Goal: Task Accomplishment & Management: Manage account settings

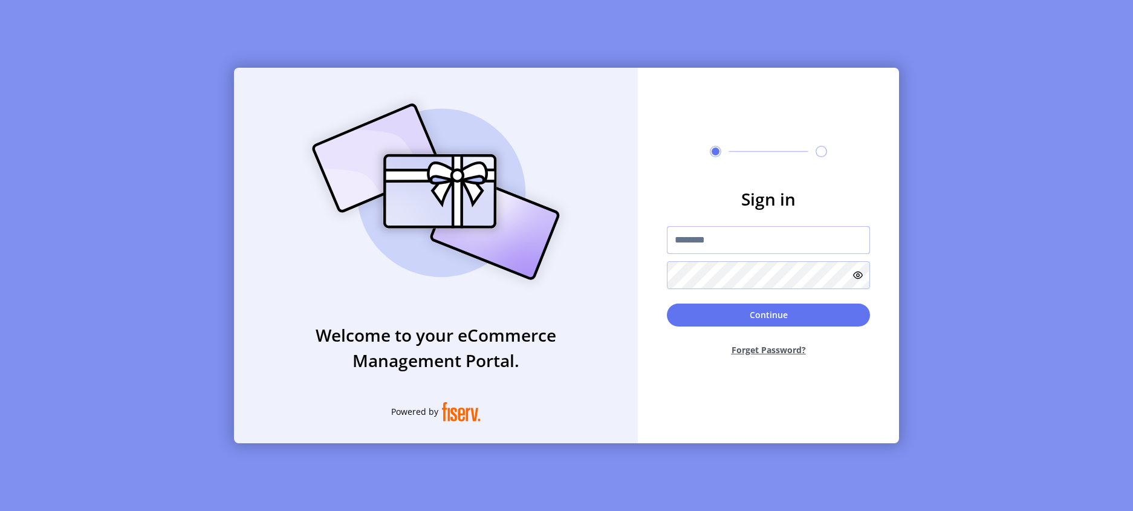
click at [725, 247] on input "text" at bounding box center [768, 240] width 203 height 28
type input "**********"
click at [747, 313] on button "Continue" at bounding box center [768, 315] width 203 height 23
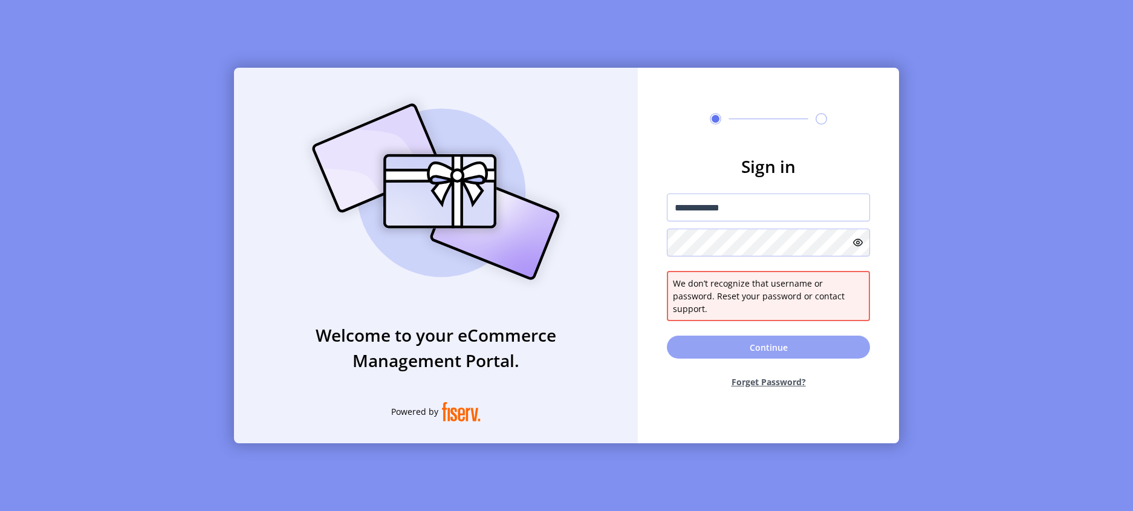
click at [733, 344] on button "Continue" at bounding box center [768, 347] width 203 height 23
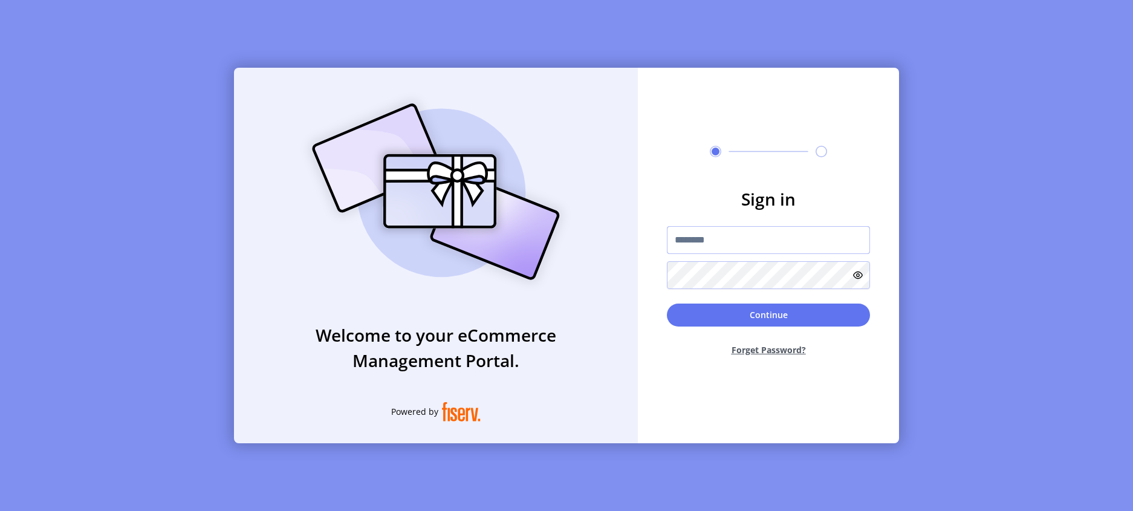
click at [742, 246] on input "text" at bounding box center [768, 240] width 203 height 28
drag, startPoint x: 781, startPoint y: 241, endPoint x: 641, endPoint y: 239, distance: 139.7
click at [641, 239] on form "**********" at bounding box center [768, 276] width 261 height 180
type input "**********"
click at [703, 319] on button "Continue" at bounding box center [768, 315] width 203 height 23
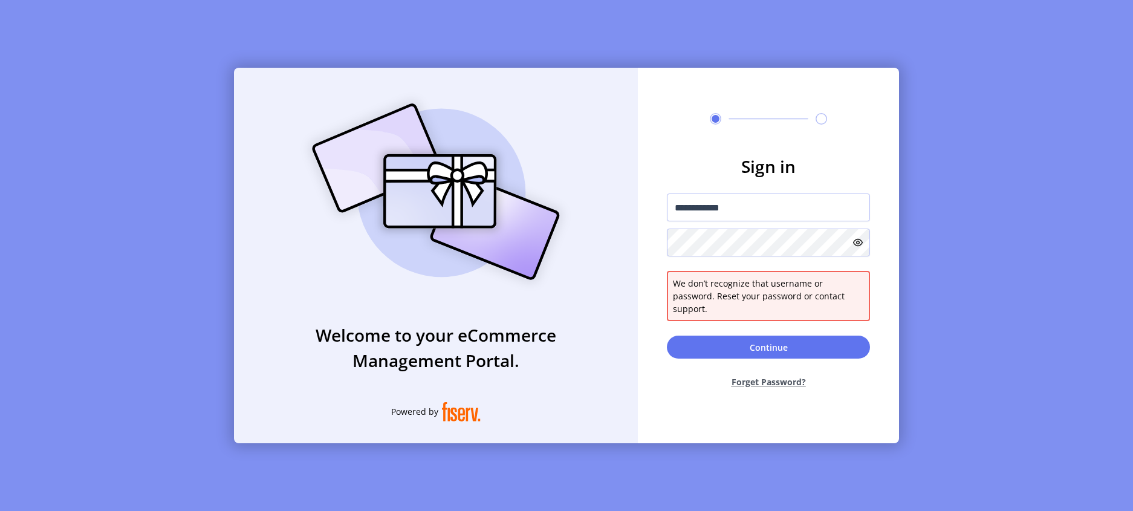
click at [776, 377] on button "Forget Password?" at bounding box center [768, 382] width 203 height 32
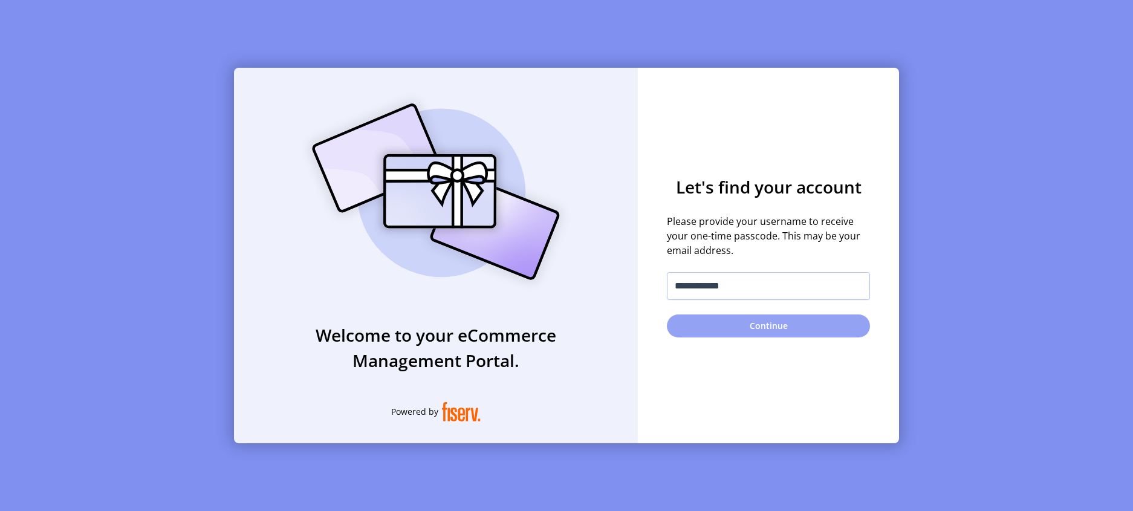
click at [774, 314] on button "Continue" at bounding box center [768, 325] width 203 height 23
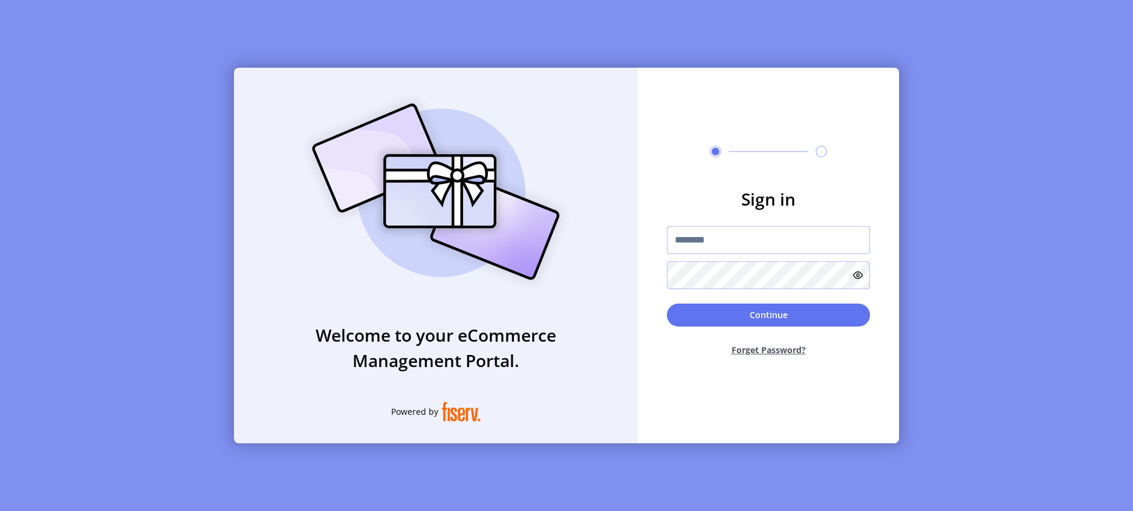
click at [749, 247] on input "text" at bounding box center [768, 240] width 203 height 28
drag, startPoint x: 677, startPoint y: 236, endPoint x: 647, endPoint y: 233, distance: 29.8
click at [647, 233] on form "**********" at bounding box center [768, 276] width 261 height 180
type input "**********"
click at [698, 317] on button "Continue" at bounding box center [768, 315] width 203 height 23
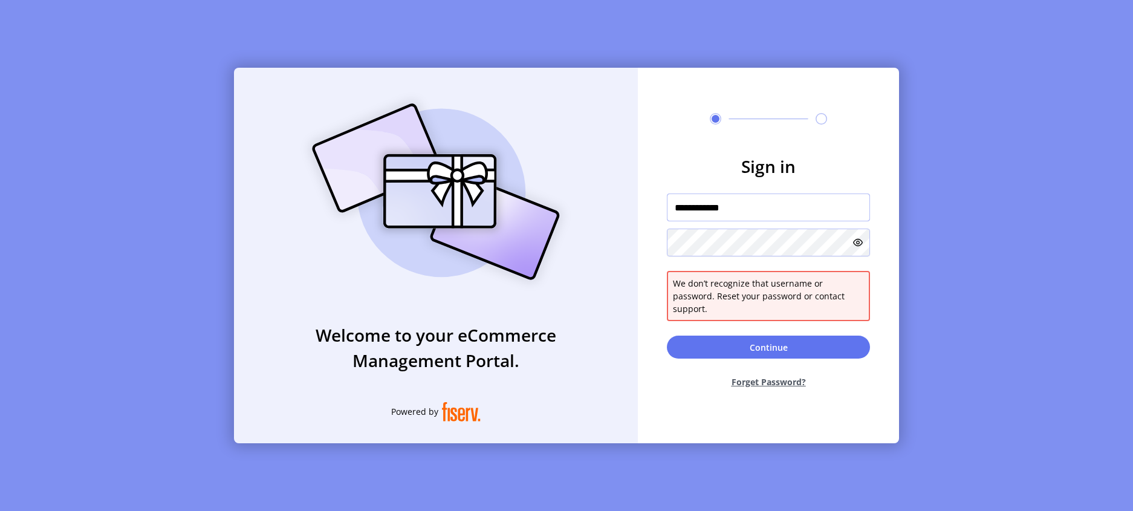
click at [749, 221] on input "**********" at bounding box center [768, 207] width 203 height 28
click at [862, 247] on icon at bounding box center [858, 243] width 10 height 10
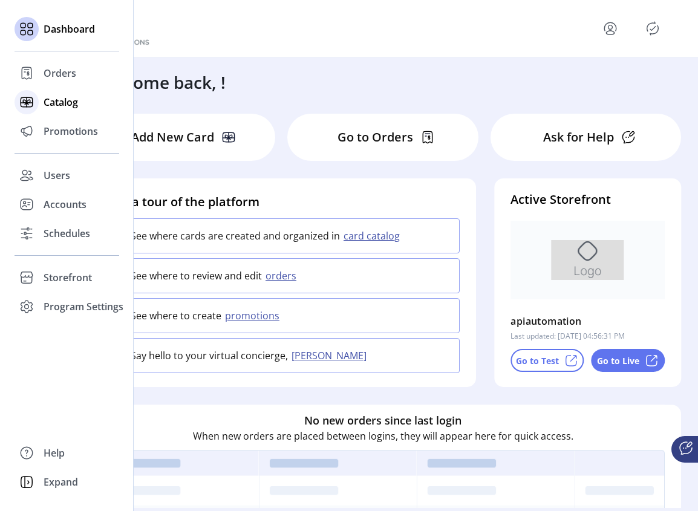
click at [63, 105] on span "Catalog" at bounding box center [61, 102] width 34 height 15
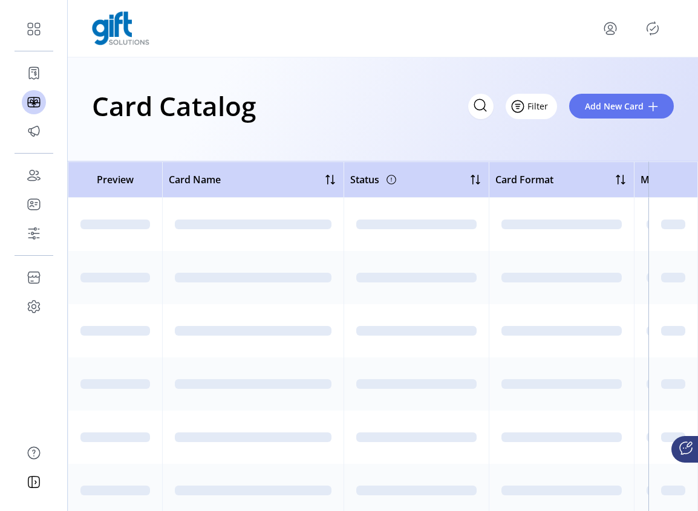
click at [547, 105] on button "Filter" at bounding box center [530, 106] width 51 height 25
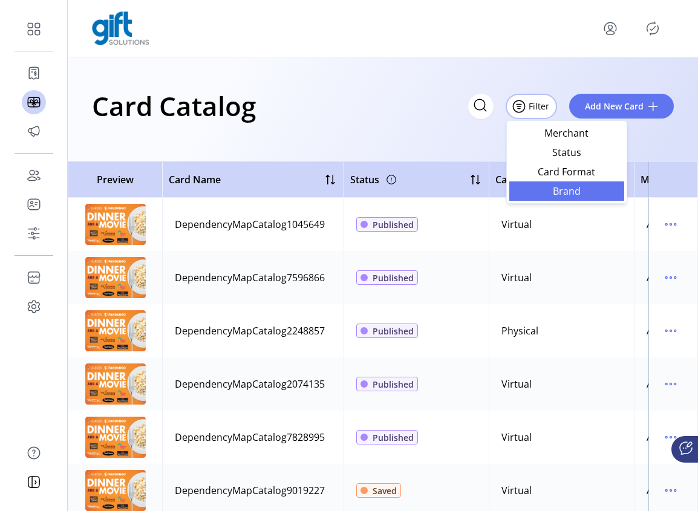
click at [555, 192] on span "Brand" at bounding box center [566, 191] width 100 height 10
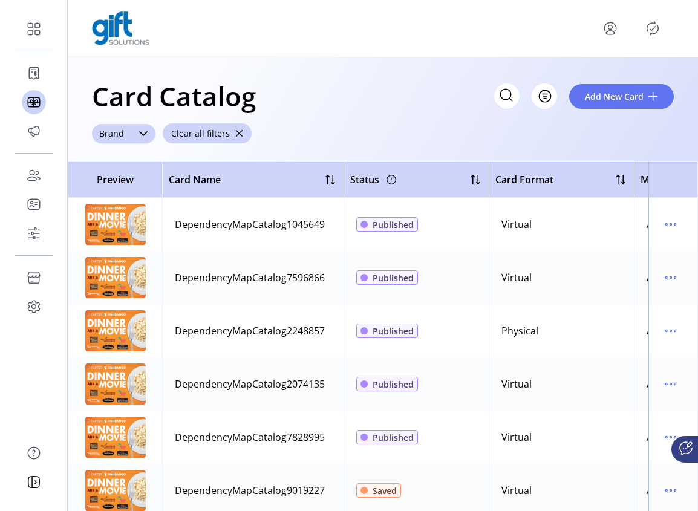
click at [125, 139] on span "Brand" at bounding box center [111, 133] width 39 height 19
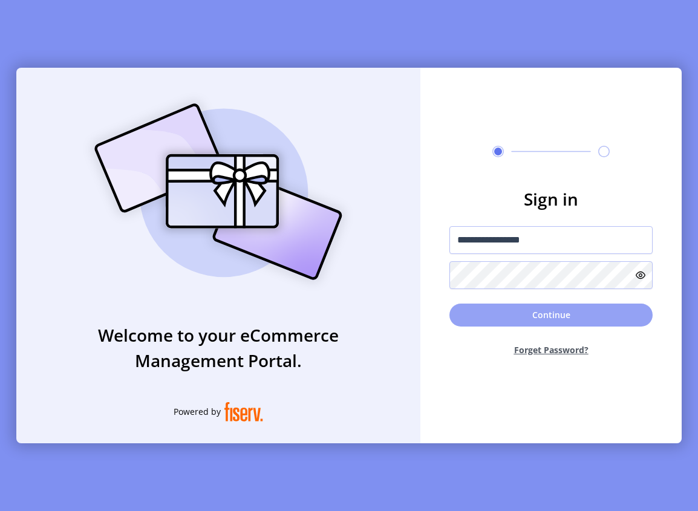
click at [544, 321] on button "Continue" at bounding box center [550, 315] width 203 height 23
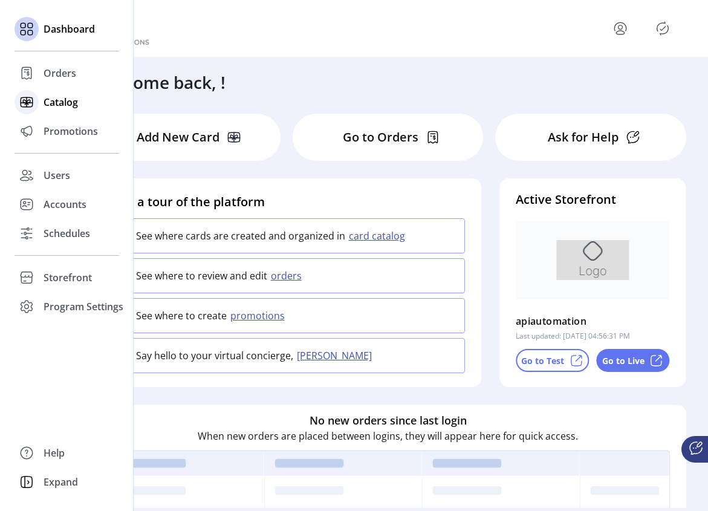
click at [52, 100] on span "Catalog" at bounding box center [61, 102] width 34 height 15
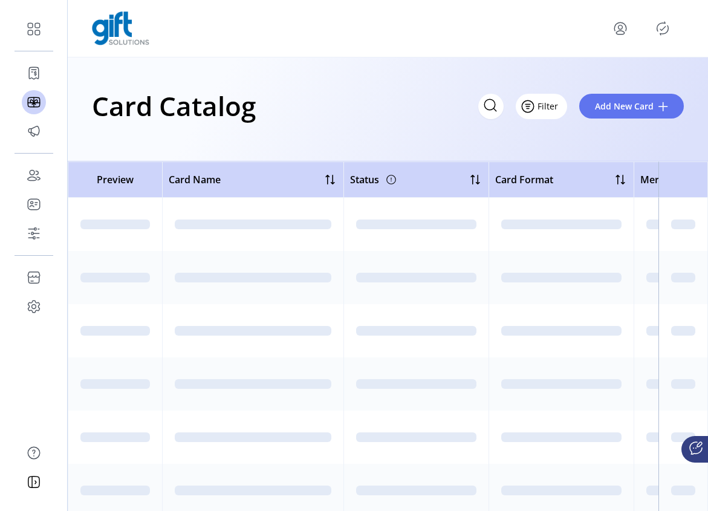
click at [553, 109] on span "Filter" at bounding box center [548, 106] width 21 height 13
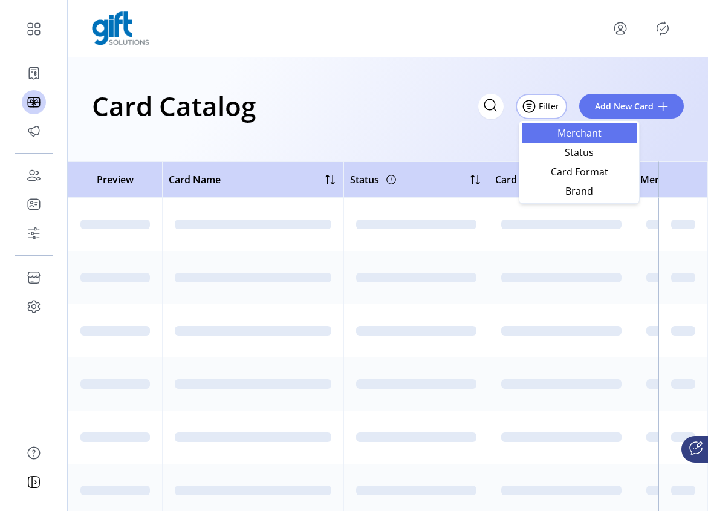
click at [583, 137] on span "Merchant" at bounding box center [579, 133] width 100 height 10
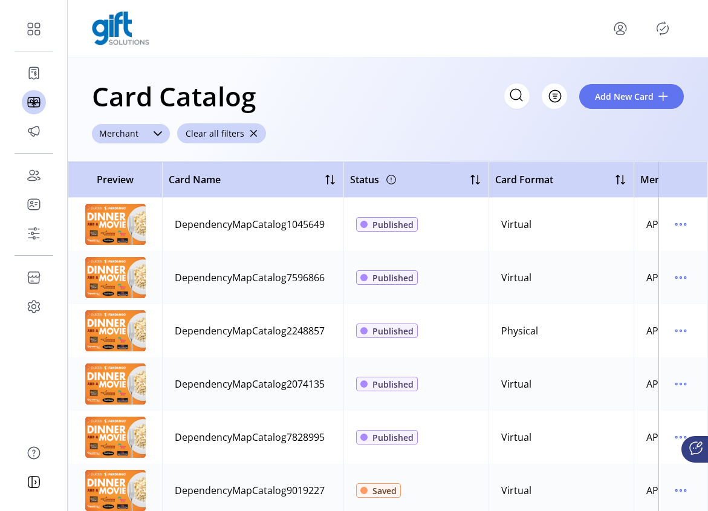
click at [150, 134] on div at bounding box center [158, 133] width 24 height 19
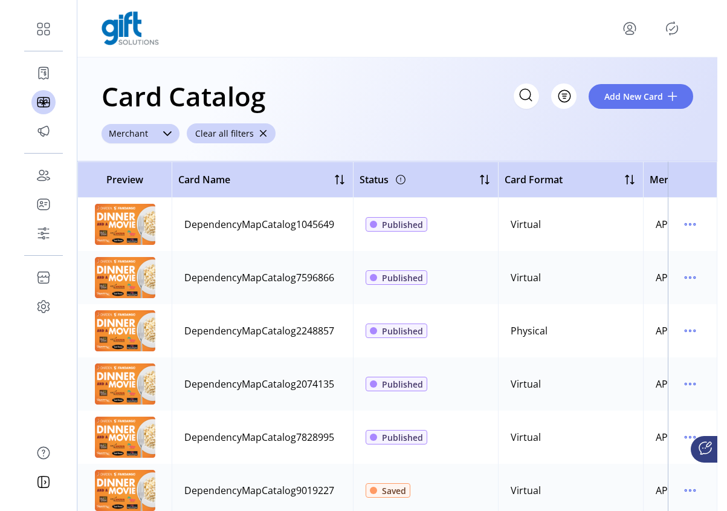
scroll to position [7, 47]
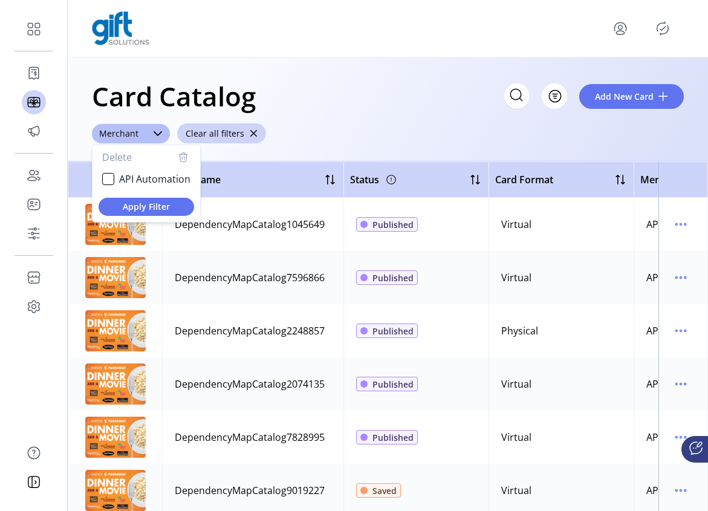
click at [470, 134] on div "Card Catalog Filter Add New Card ******** Merchant Delete API Automation Apply …" at bounding box center [388, 109] width 640 height 104
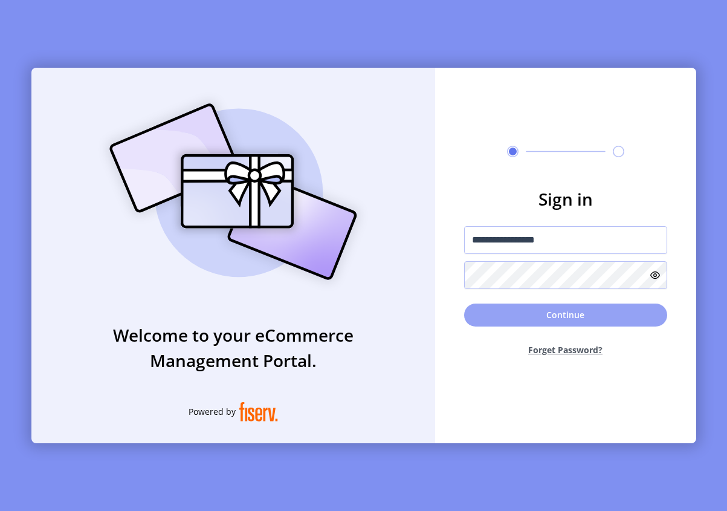
click at [548, 313] on button "Continue" at bounding box center [565, 315] width 203 height 23
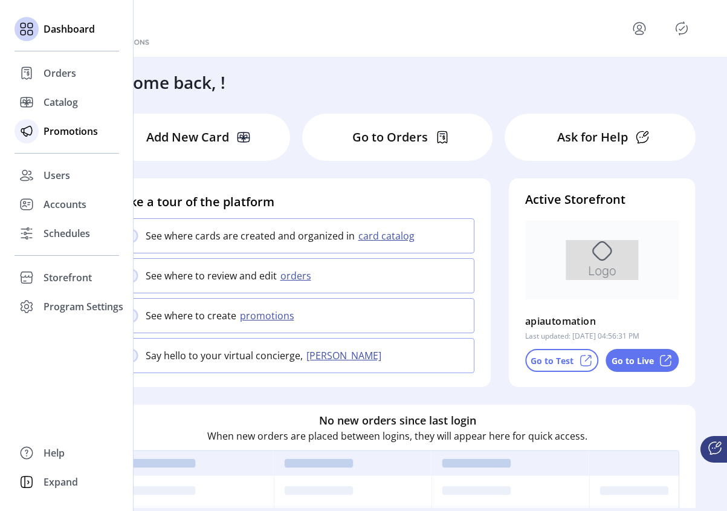
click at [51, 128] on span "Promotions" at bounding box center [71, 131] width 54 height 15
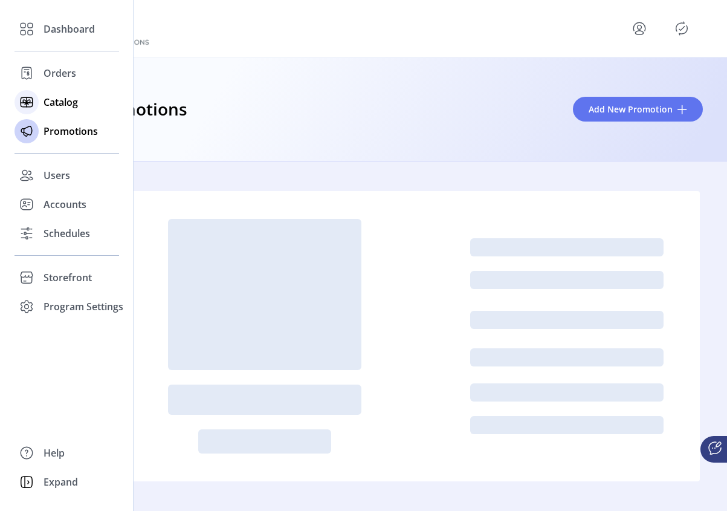
click at [62, 103] on span "Catalog" at bounding box center [61, 102] width 34 height 15
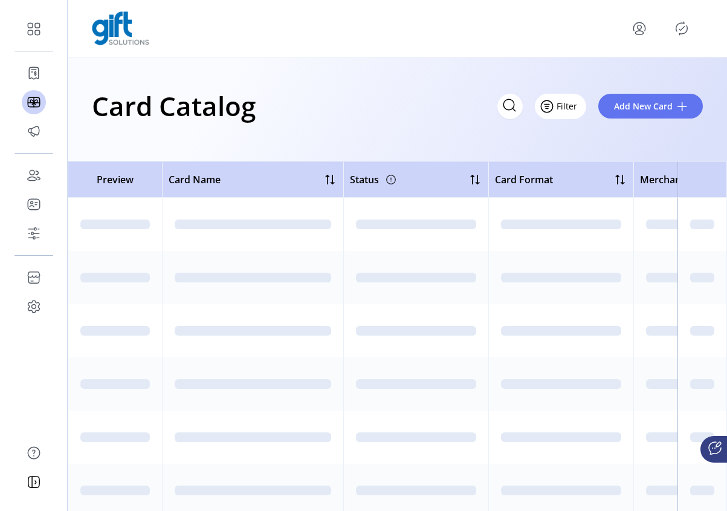
click at [568, 105] on span "Filter" at bounding box center [567, 106] width 21 height 13
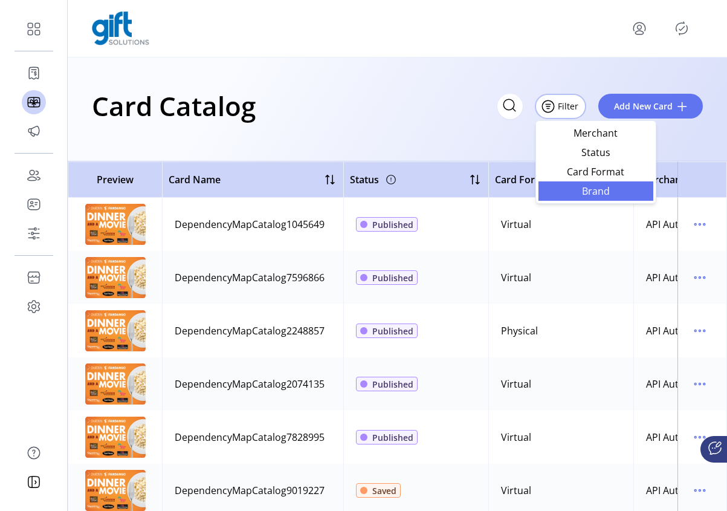
click at [607, 192] on span "Brand" at bounding box center [596, 191] width 100 height 10
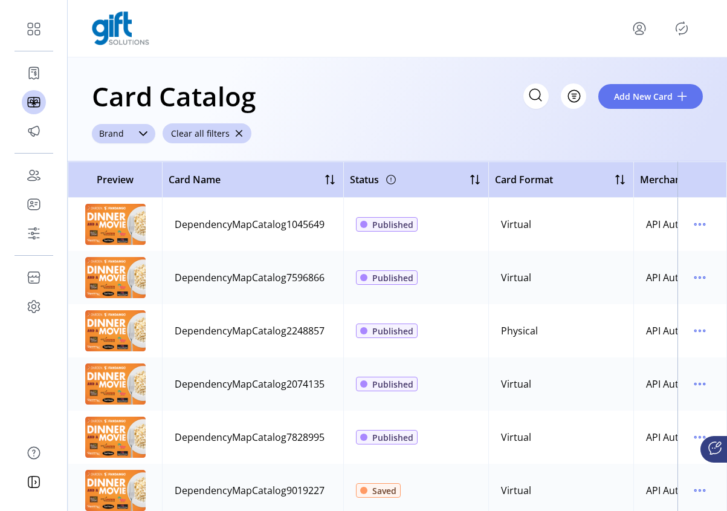
click at [141, 140] on div "dropdown trigger" at bounding box center [143, 133] width 24 height 19
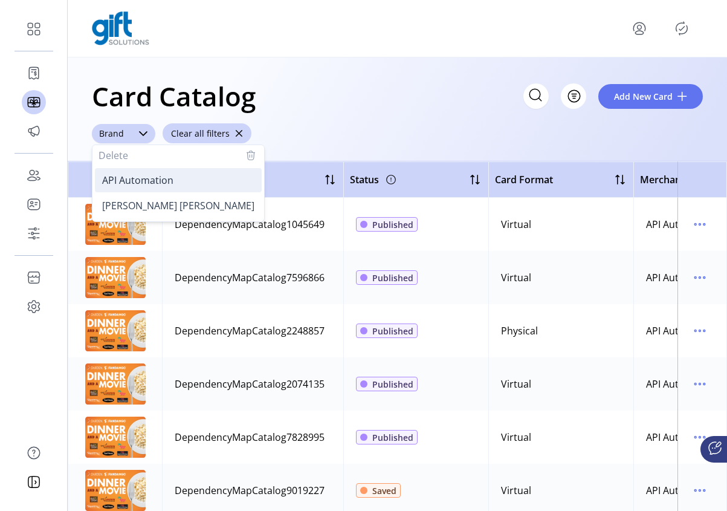
click at [133, 179] on span "API Automation" at bounding box center [137, 180] width 71 height 13
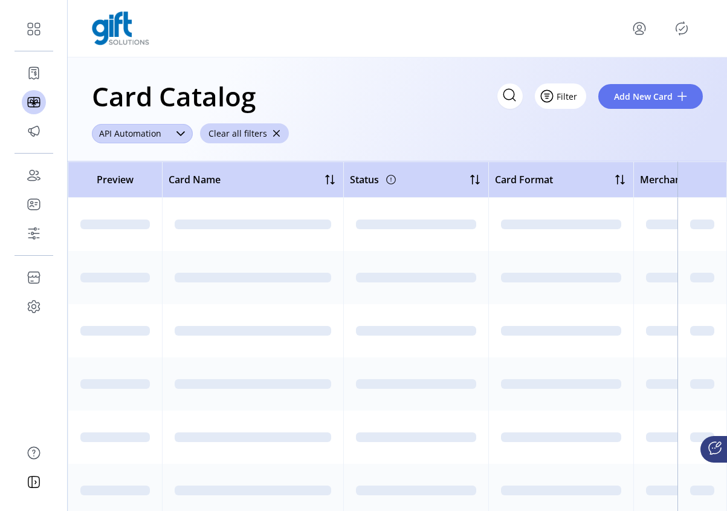
click at [574, 96] on span "Filter" at bounding box center [567, 96] width 21 height 13
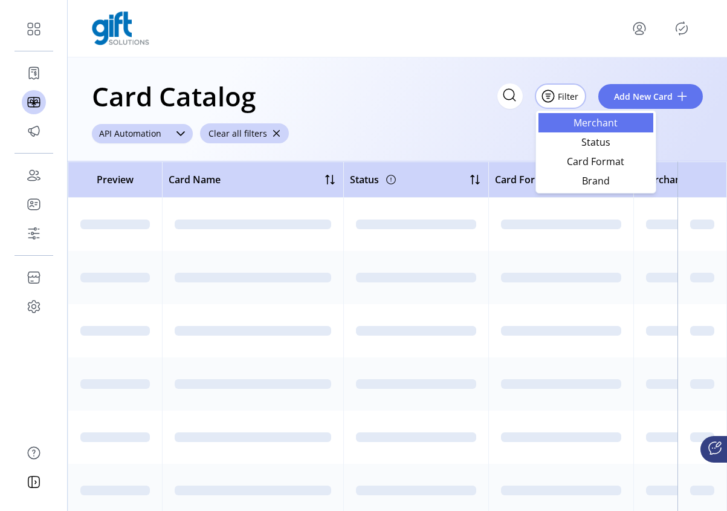
click at [604, 126] on span "Merchant" at bounding box center [596, 123] width 100 height 10
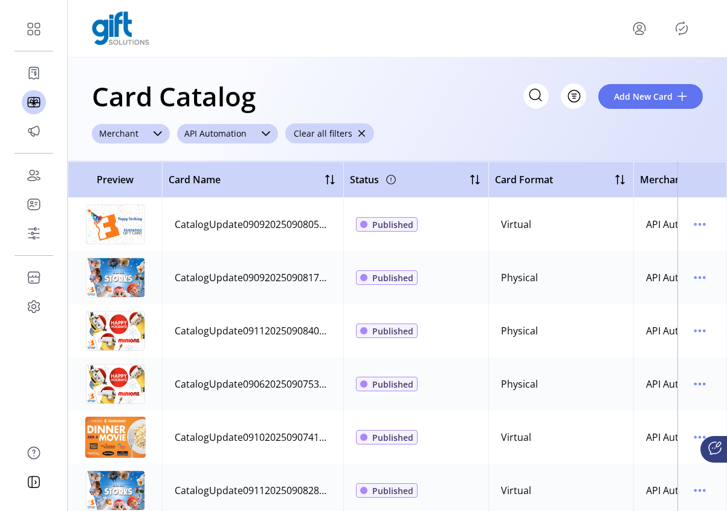
click at [148, 141] on div at bounding box center [158, 133] width 24 height 19
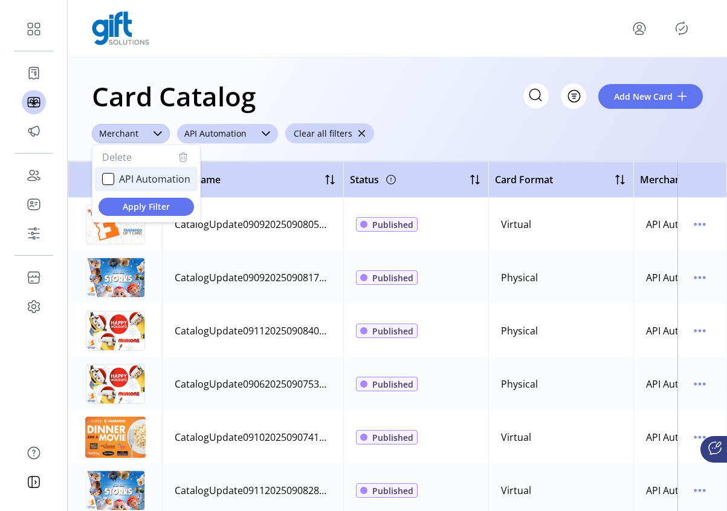
click at [101, 175] on li "API Automation" at bounding box center [146, 179] width 103 height 24
click at [455, 119] on div "Card Catalog Filter Add New Card ******** Merchant Delete API Automation Apply …" at bounding box center [398, 109] width 660 height 104
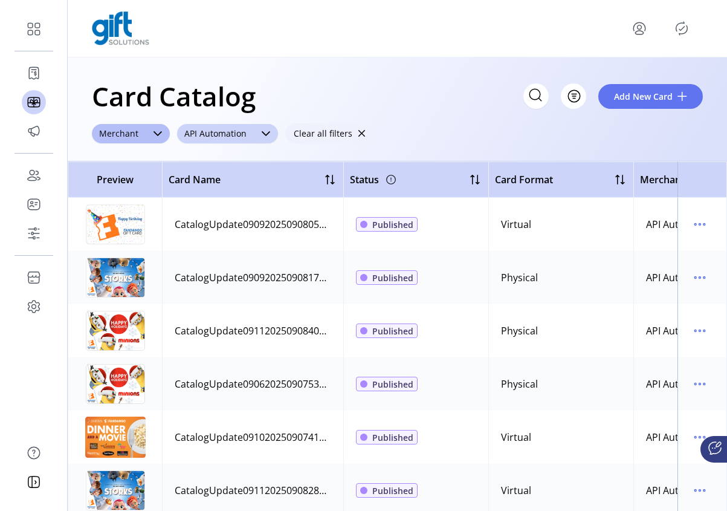
click at [352, 135] on button "Clear all filters" at bounding box center [329, 133] width 89 height 20
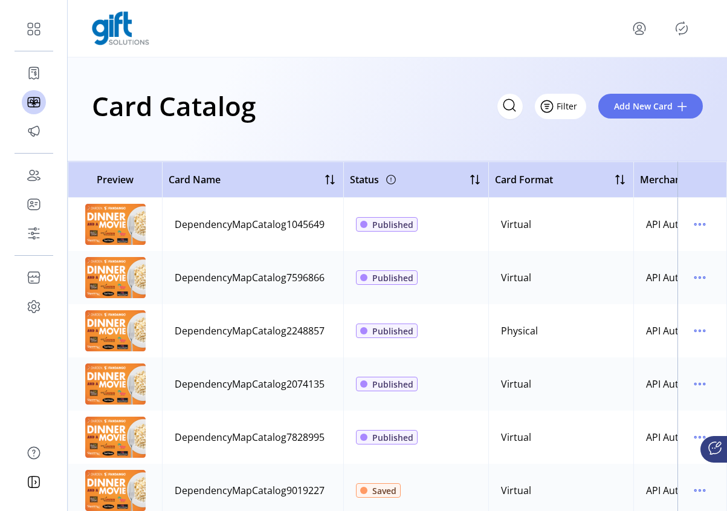
click at [575, 107] on span "Filter" at bounding box center [567, 106] width 21 height 13
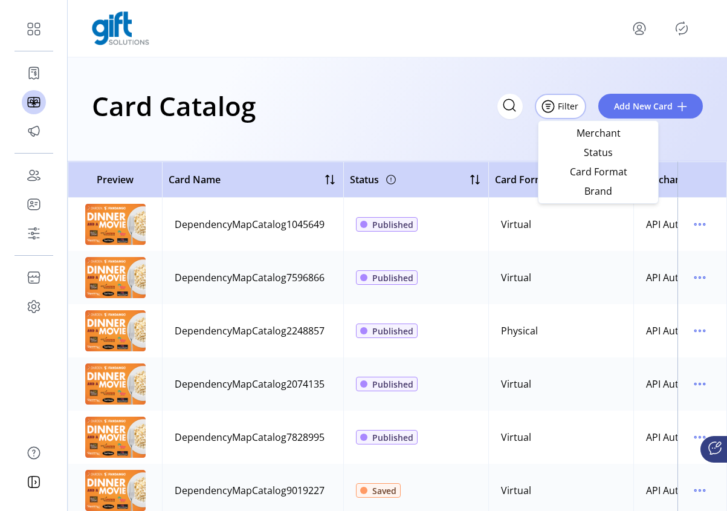
click at [406, 102] on div "Card Catalog Filter Add New Card" at bounding box center [397, 106] width 611 height 42
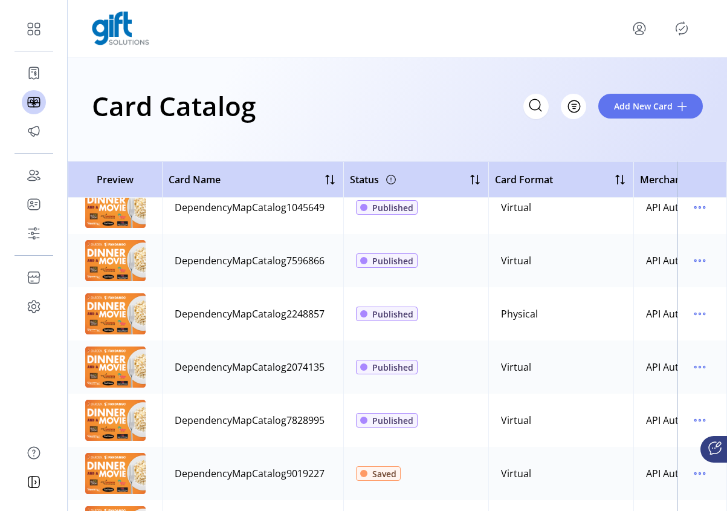
scroll to position [0, 0]
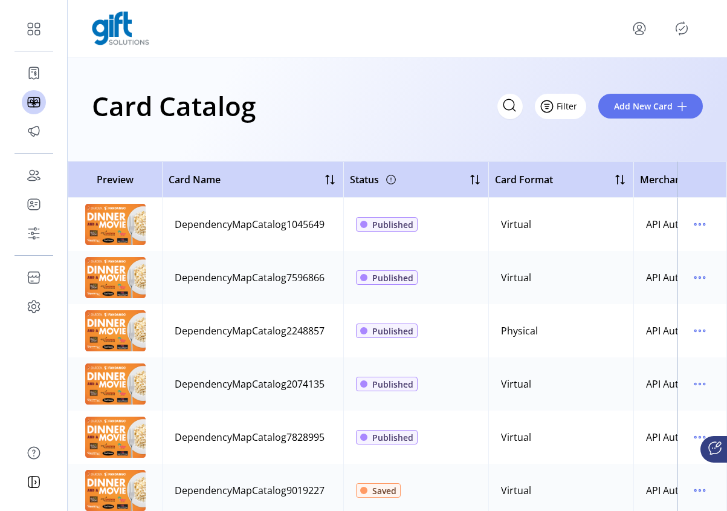
click at [562, 106] on span "Filter" at bounding box center [567, 106] width 21 height 13
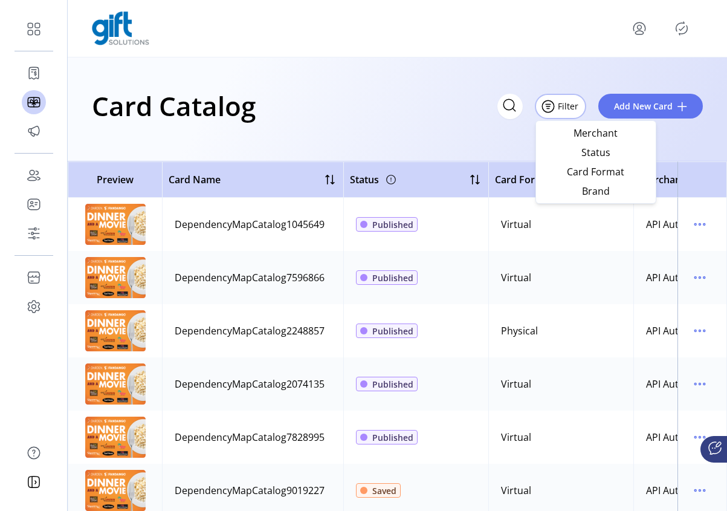
click at [410, 103] on div "Card Catalog Filter Add New Card" at bounding box center [397, 106] width 611 height 42
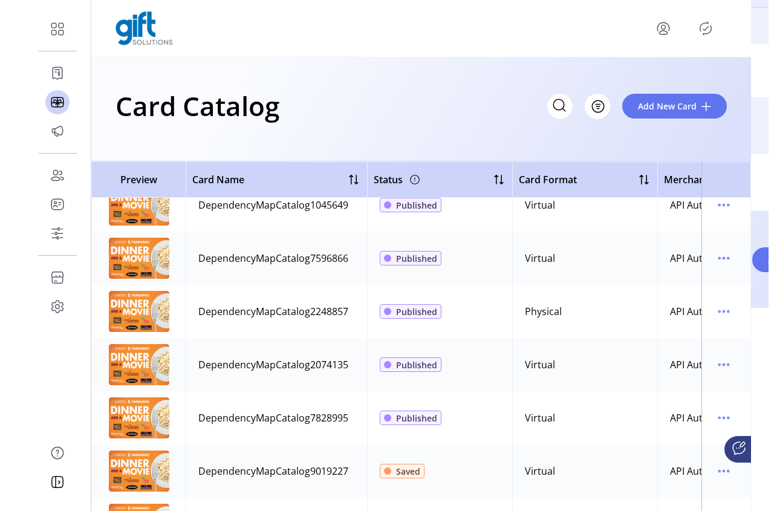
scroll to position [116, 0]
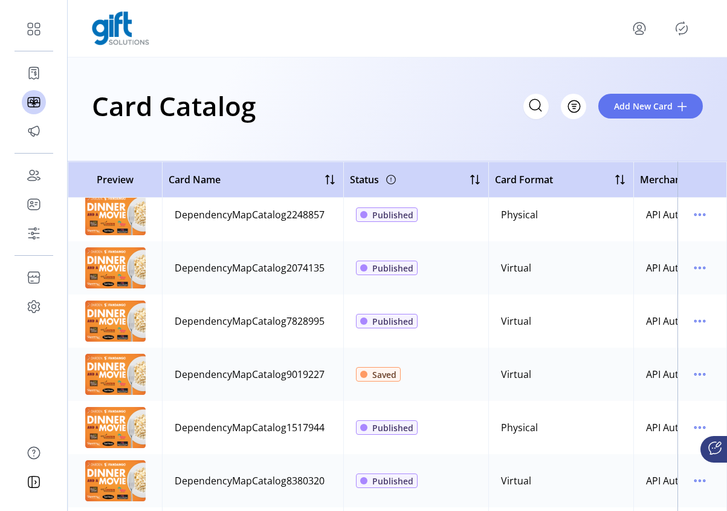
click at [700, 256] on html "Dashboard Orders Catalog Promotions Users Accounts Schedules Storefront Configu…" at bounding box center [363, 255] width 727 height 511
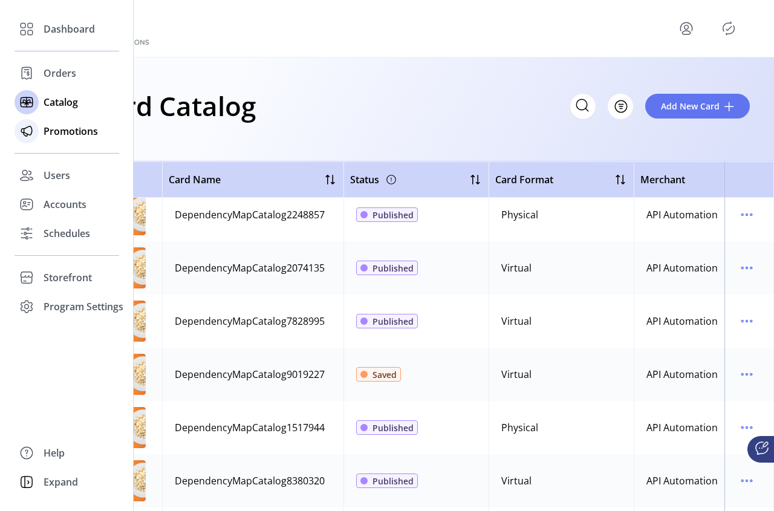
click at [56, 135] on span "Promotions" at bounding box center [71, 131] width 54 height 15
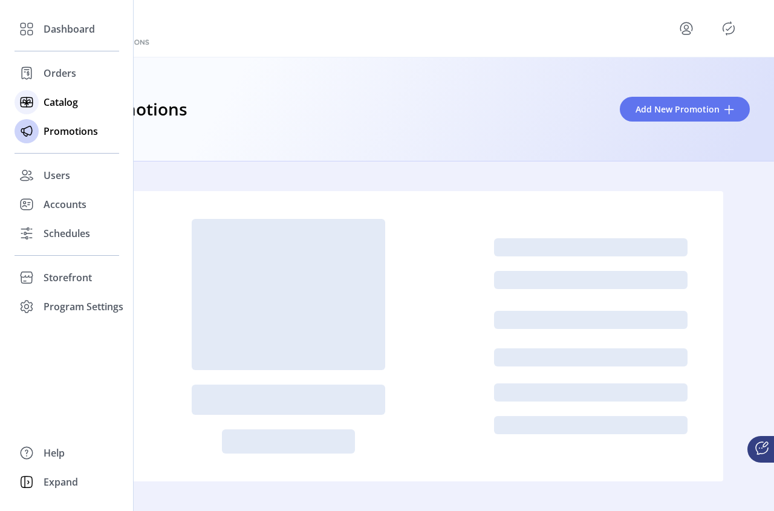
click at [47, 103] on span "Catalog" at bounding box center [61, 102] width 34 height 15
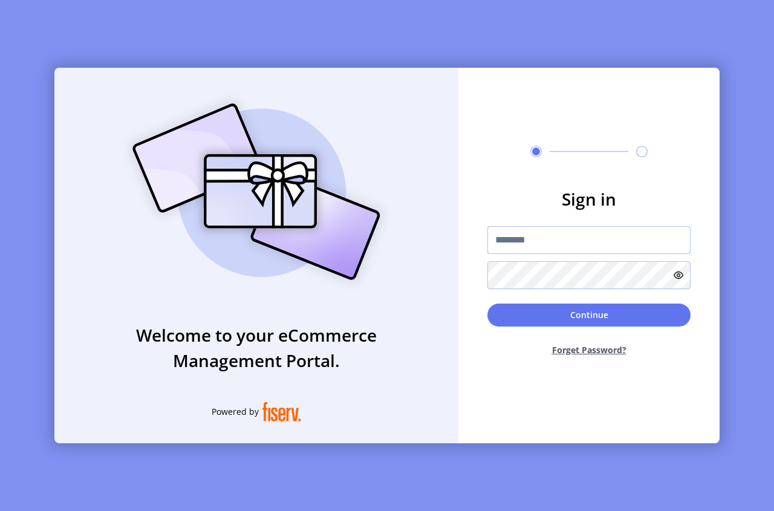
type input "**********"
click at [604, 309] on button "Continue" at bounding box center [588, 315] width 203 height 23
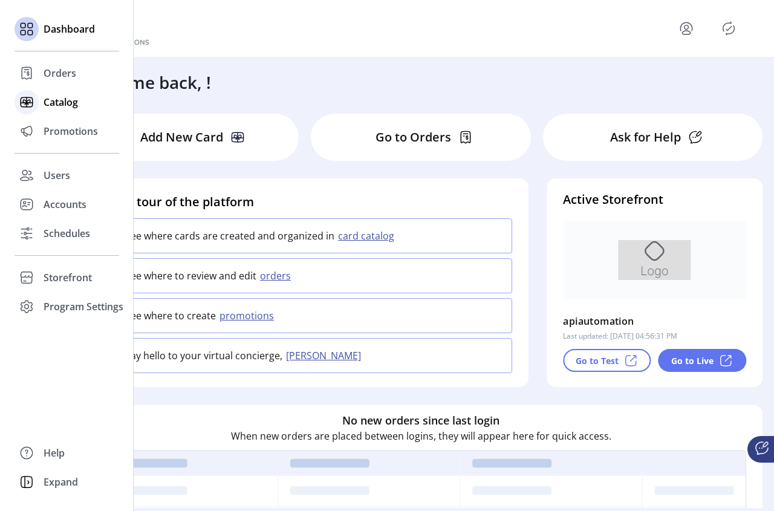
click at [59, 108] on span "Catalog" at bounding box center [61, 102] width 34 height 15
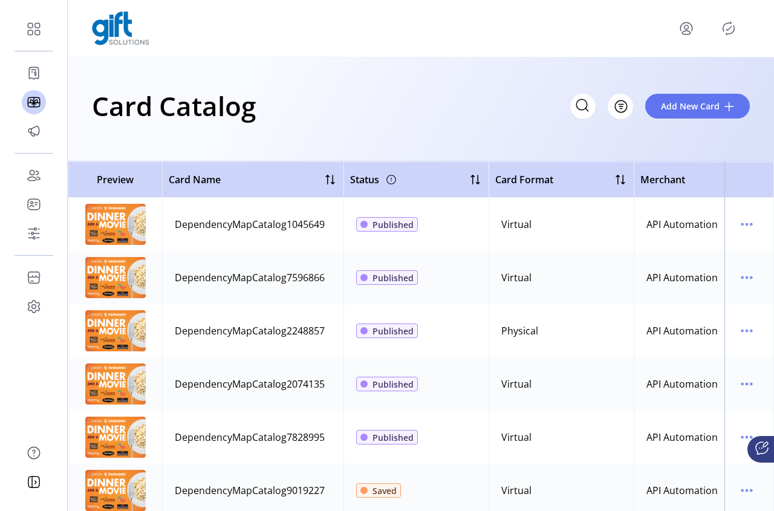
click at [426, 176] on div "Status" at bounding box center [416, 179] width 132 height 19
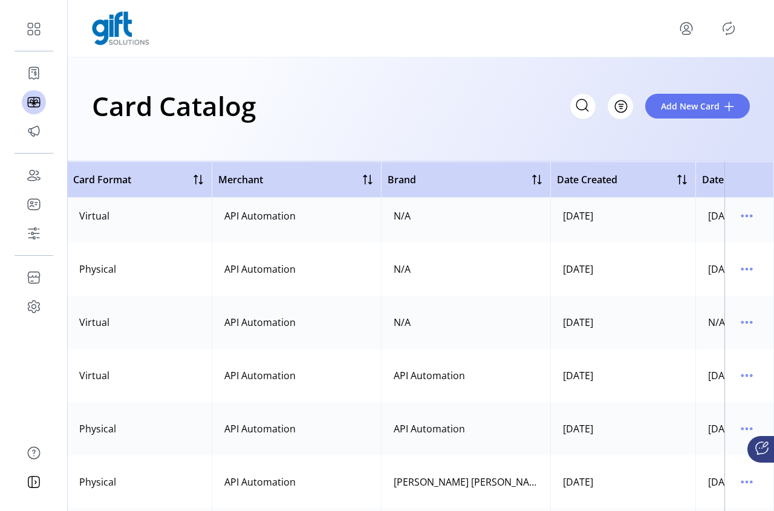
scroll to position [449, 422]
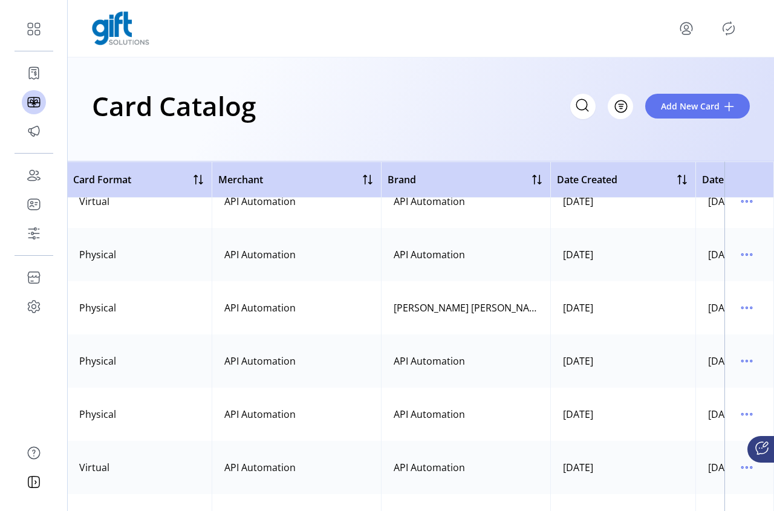
drag, startPoint x: 672, startPoint y: 501, endPoint x: 714, endPoint y: 475, distance: 49.7
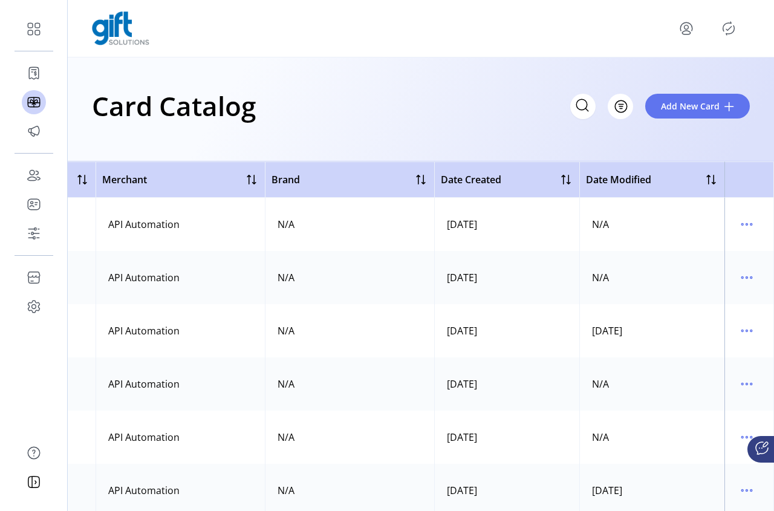
scroll to position [0, 0]
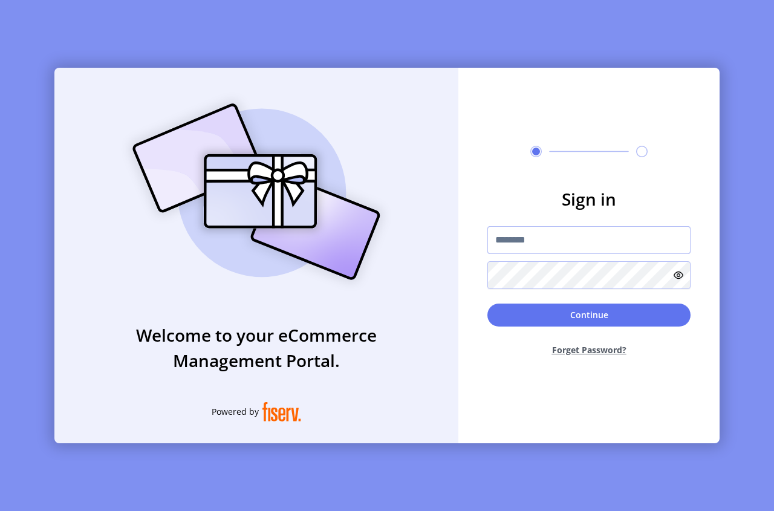
type input "**********"
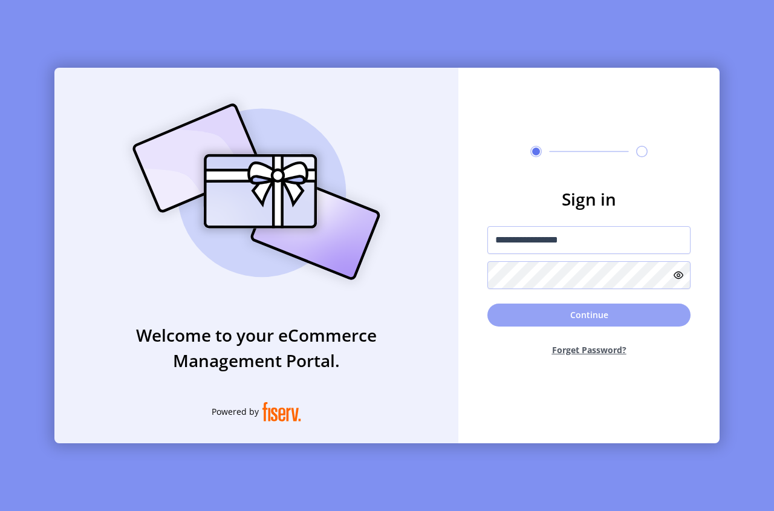
click at [611, 311] on button "Continue" at bounding box center [588, 315] width 203 height 23
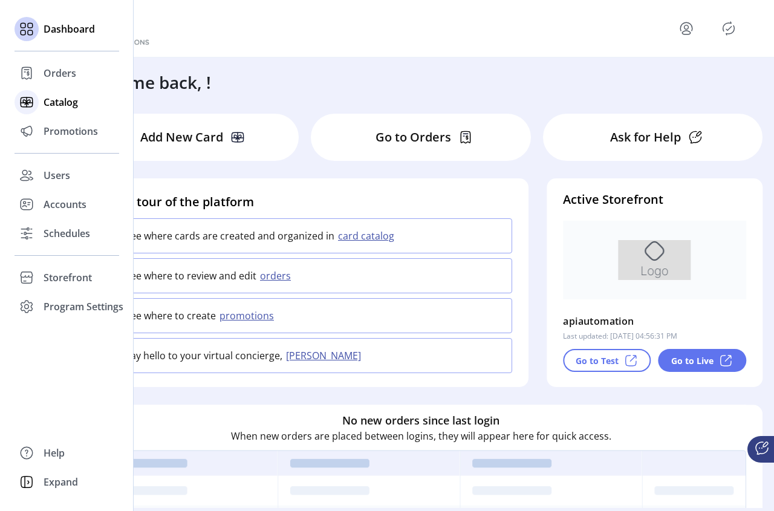
click at [60, 102] on span "Catalog" at bounding box center [61, 102] width 34 height 15
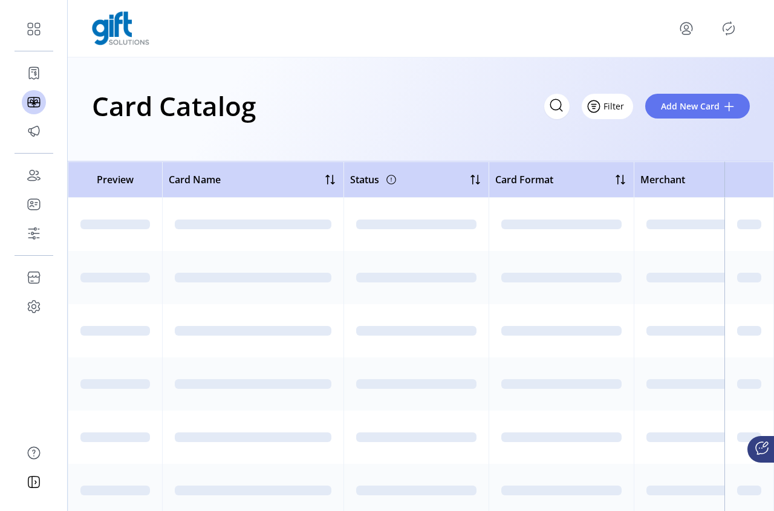
click at [619, 110] on span "Filter" at bounding box center [613, 106] width 21 height 13
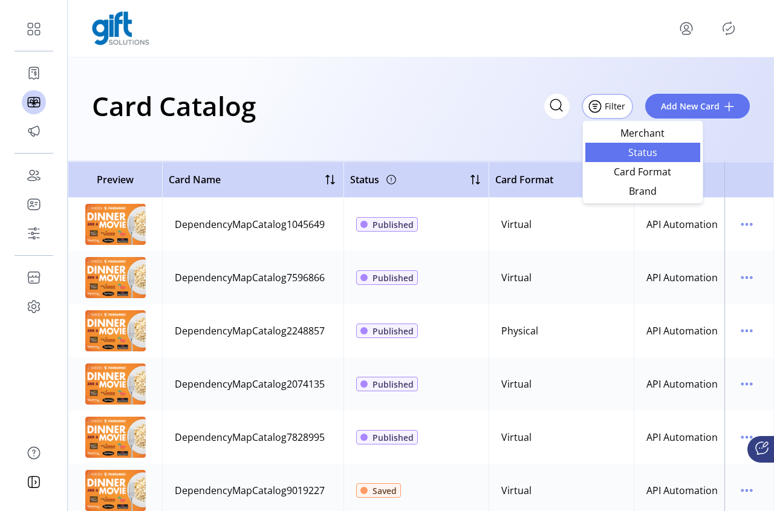
click at [646, 153] on span "Status" at bounding box center [643, 153] width 100 height 10
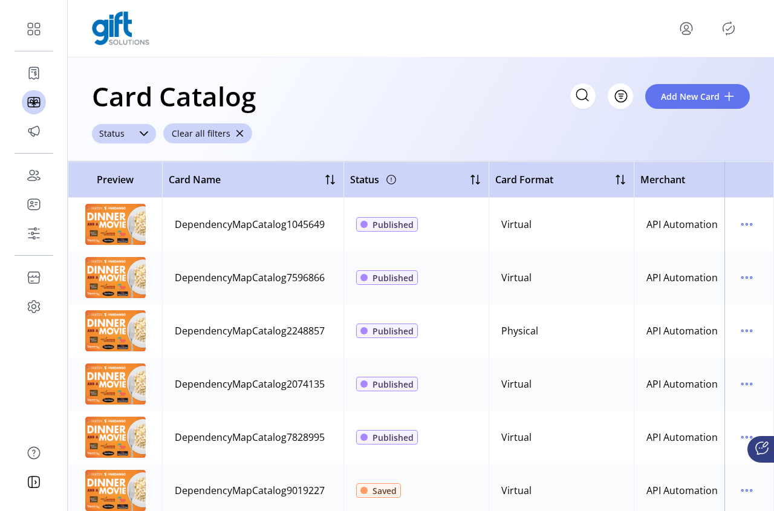
click at [142, 133] on icon "dropdown trigger" at bounding box center [144, 134] width 10 height 10
click at [124, 183] on span "Published" at bounding box center [124, 180] width 45 height 13
click at [369, 265] on td "Published" at bounding box center [415, 277] width 145 height 53
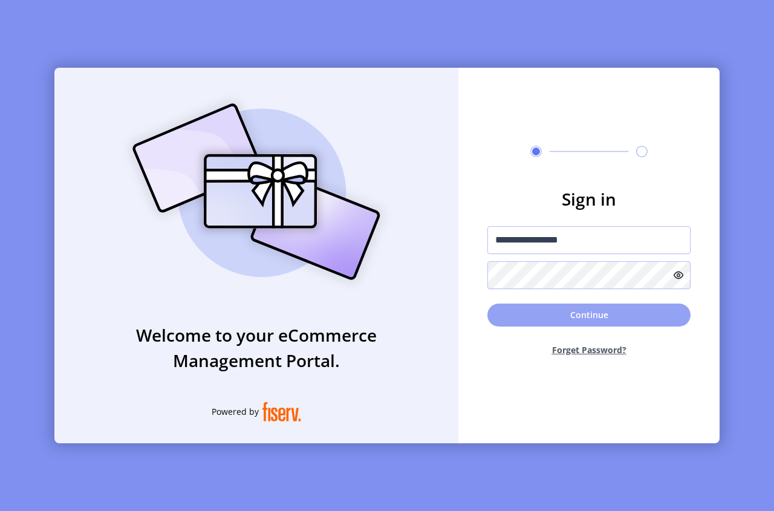
click at [605, 310] on button "Continue" at bounding box center [588, 315] width 203 height 23
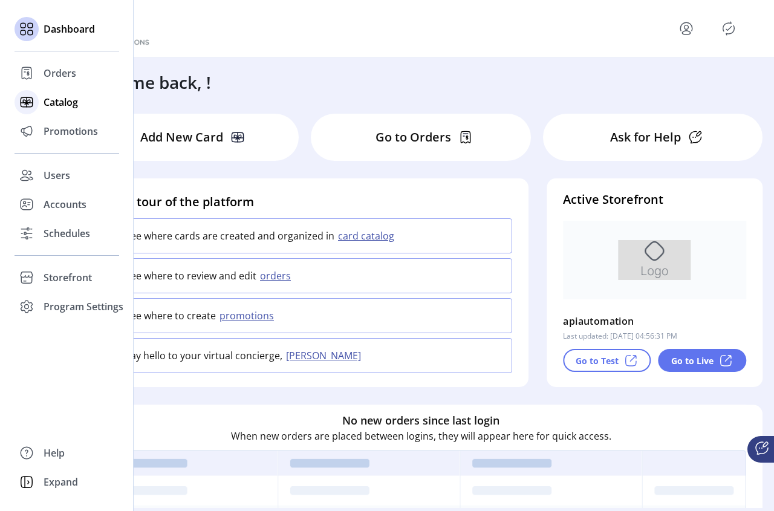
click at [55, 99] on span "Catalog" at bounding box center [61, 102] width 34 height 15
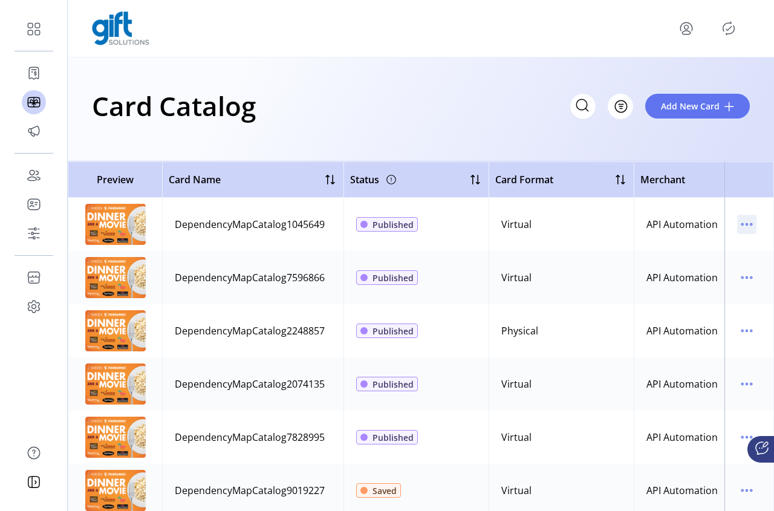
click at [700, 227] on icon "menu" at bounding box center [746, 224] width 19 height 19
click at [700, 207] on td at bounding box center [749, 224] width 50 height 53
click at [700, 227] on icon "menu" at bounding box center [746, 224] width 19 height 19
click at [689, 147] on div "Card Catalog Filter Add New Card" at bounding box center [421, 109] width 706 height 104
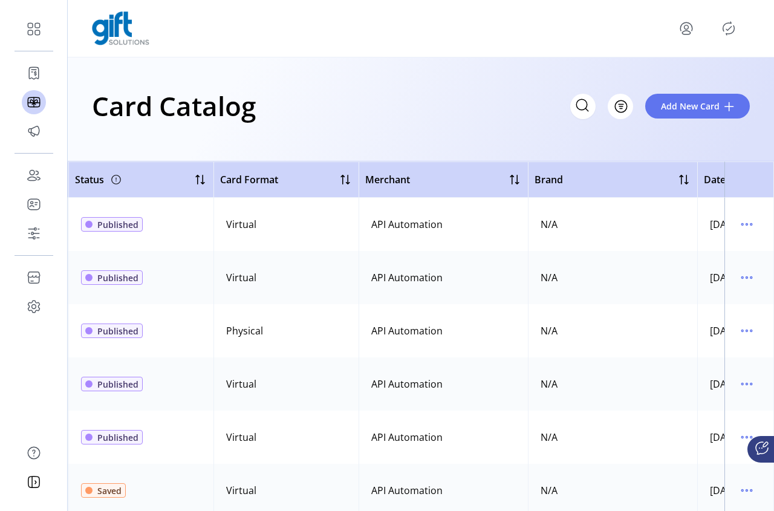
scroll to position [0, 369]
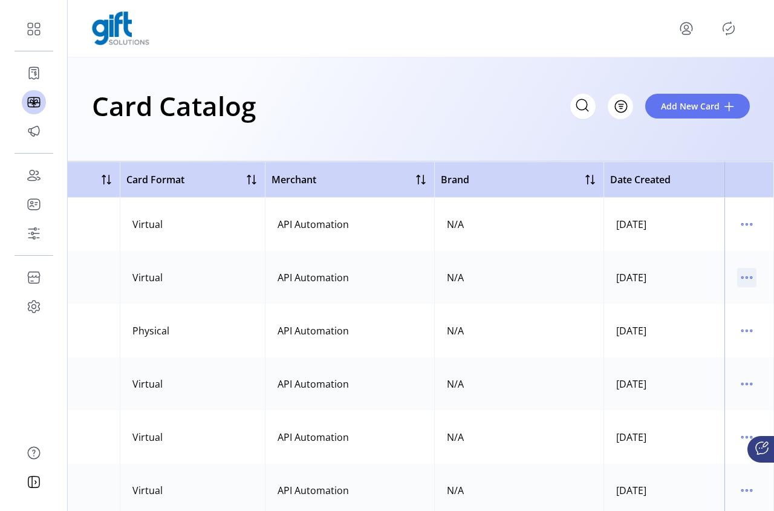
click at [700, 278] on icon "menu" at bounding box center [751, 278] width 2 height 2
click at [700, 319] on span "Edit Details" at bounding box center [690, 321] width 100 height 10
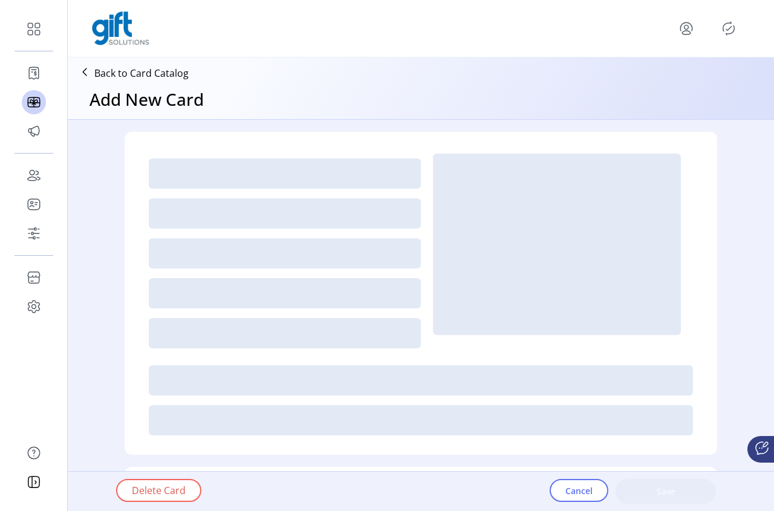
type textarea "**********"
type input "*"
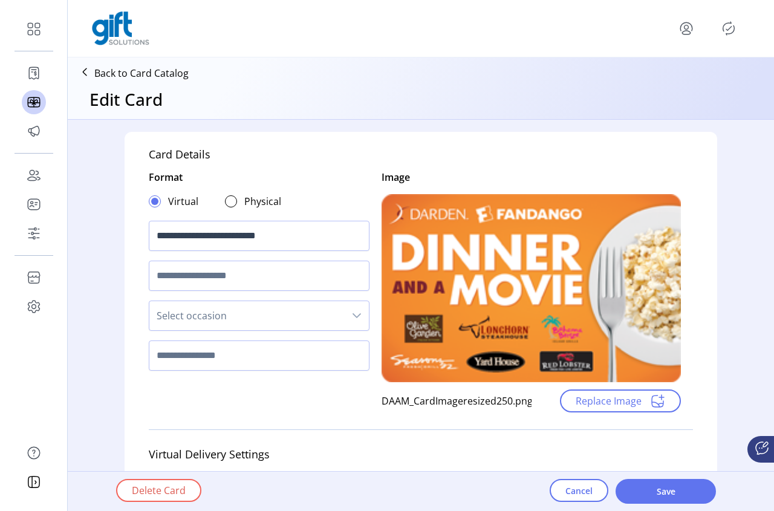
click at [102, 70] on p "Back to Card Catalog" at bounding box center [141, 73] width 94 height 15
